Goal: Transaction & Acquisition: Purchase product/service

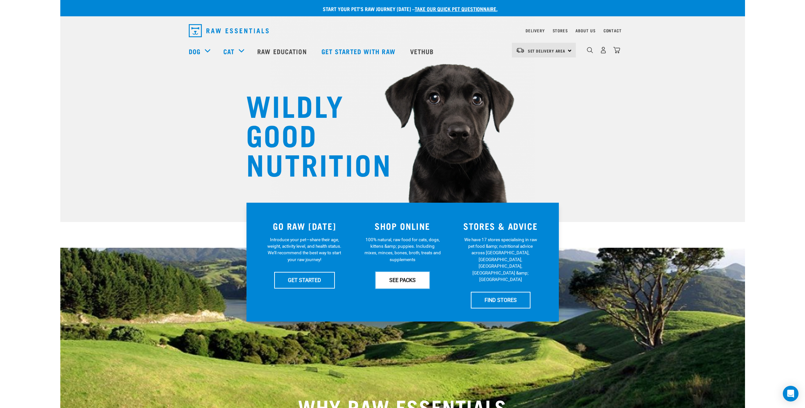
click at [408, 281] on link "SEE PACKS" at bounding box center [403, 280] width 54 height 16
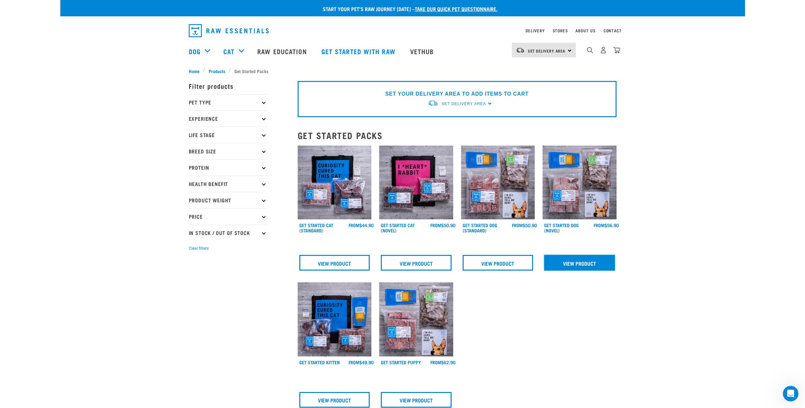
click at [563, 258] on link "View Product" at bounding box center [579, 263] width 71 height 16
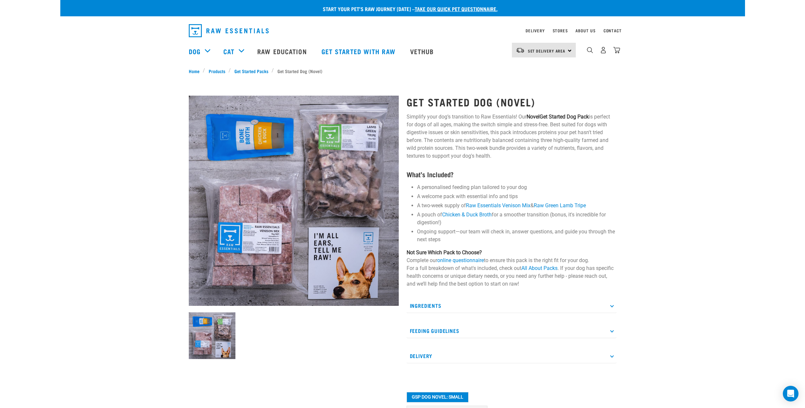
scroll to position [217, 0]
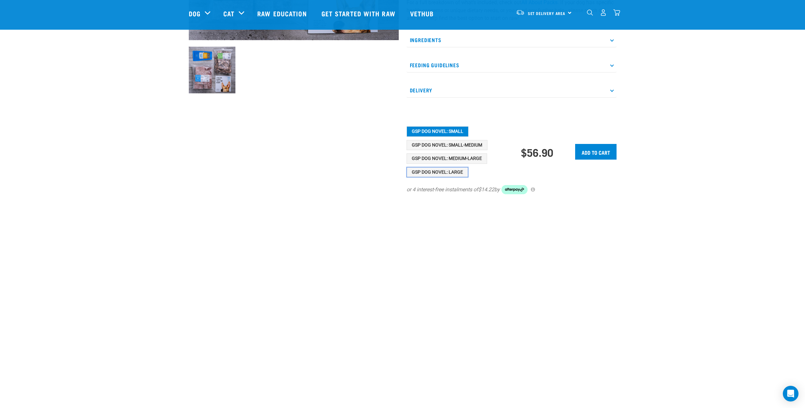
click at [452, 173] on button "GSP Dog Novel: Large" at bounding box center [438, 172] width 62 height 10
click at [476, 158] on button "GSP Dog Novel: Medium-Large" at bounding box center [447, 158] width 81 height 10
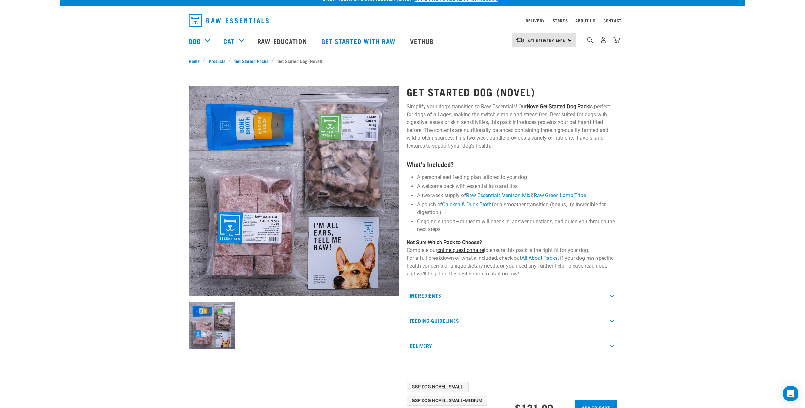
scroll to position [0, 0]
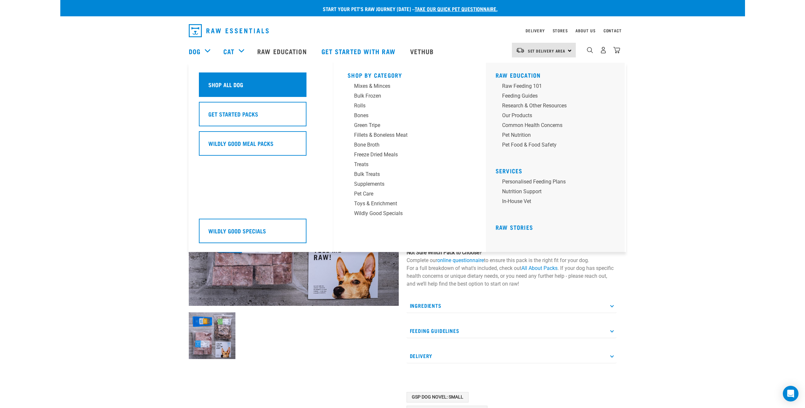
click at [235, 86] on h5 "Shop All Dog" at bounding box center [225, 84] width 35 height 8
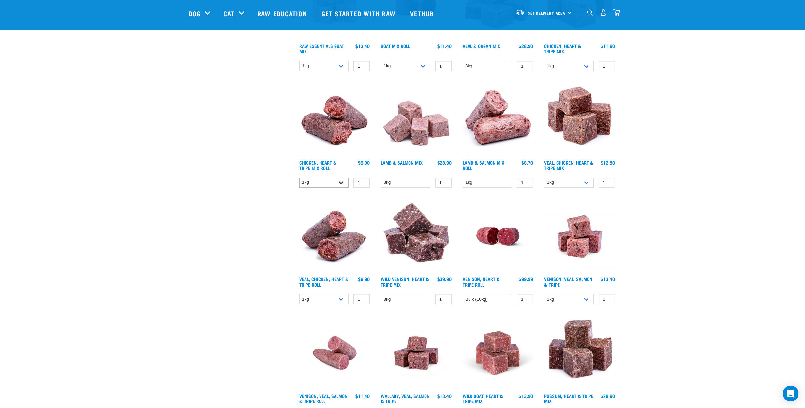
scroll to position [791, 0]
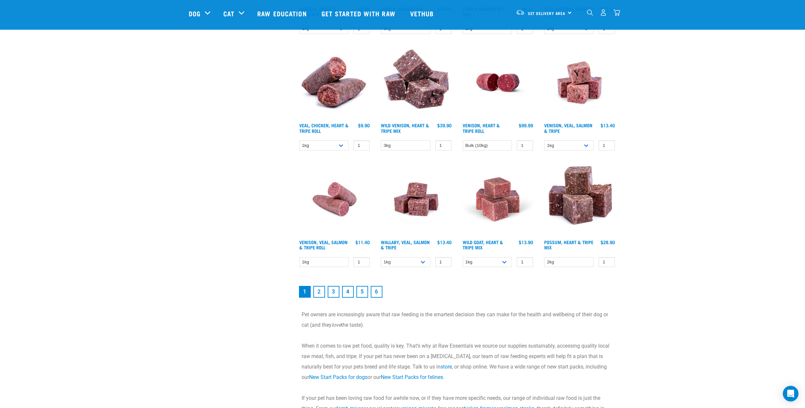
click at [322, 290] on link "2" at bounding box center [319, 292] width 12 height 12
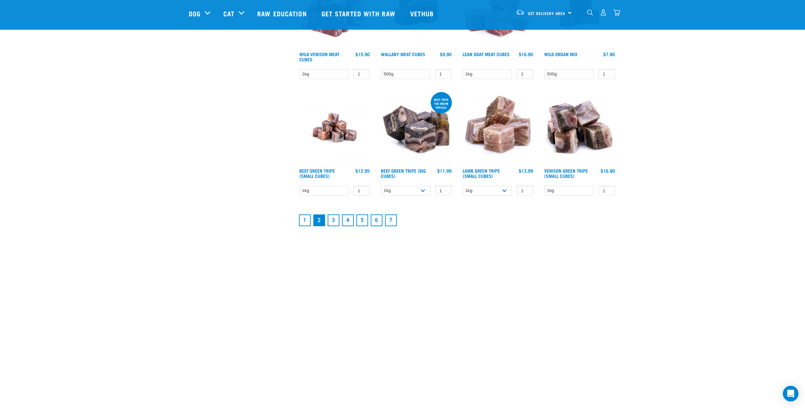
scroll to position [823, 0]
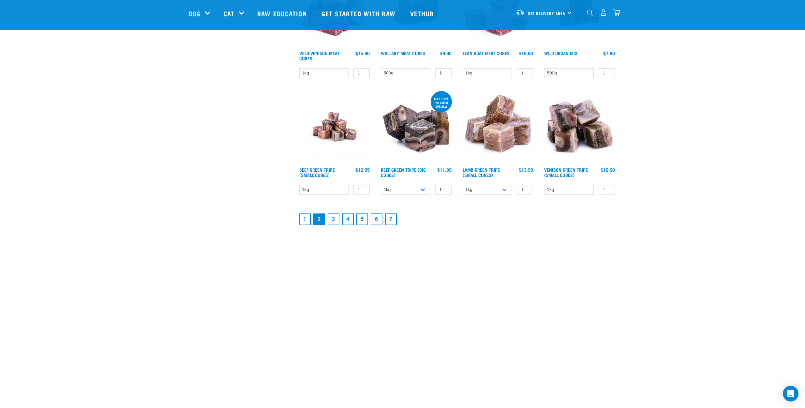
click at [332, 213] on link "3" at bounding box center [334, 219] width 12 height 12
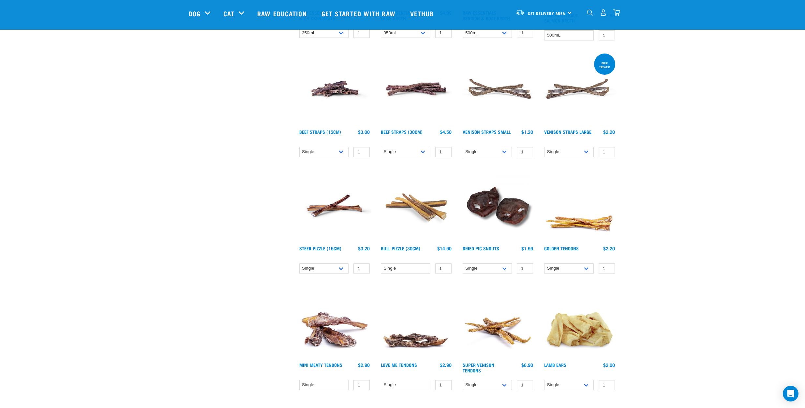
scroll to position [683, 0]
